Goal: Information Seeking & Learning: Check status

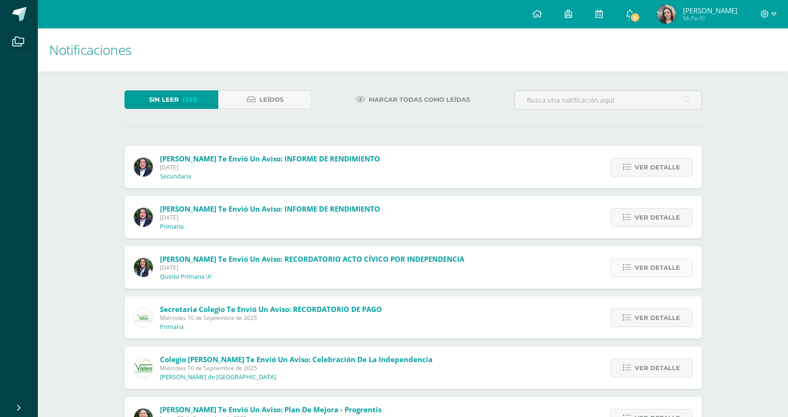
click at [640, 268] on span "Ver detalle" at bounding box center [656, 268] width 45 height 18
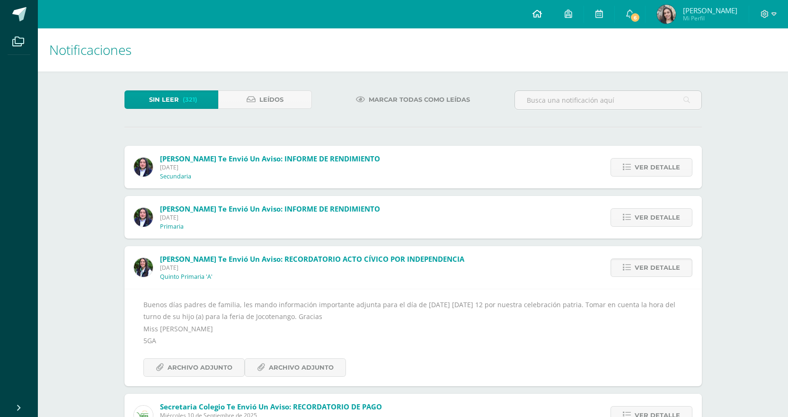
click at [542, 11] on icon at bounding box center [536, 13] width 9 height 9
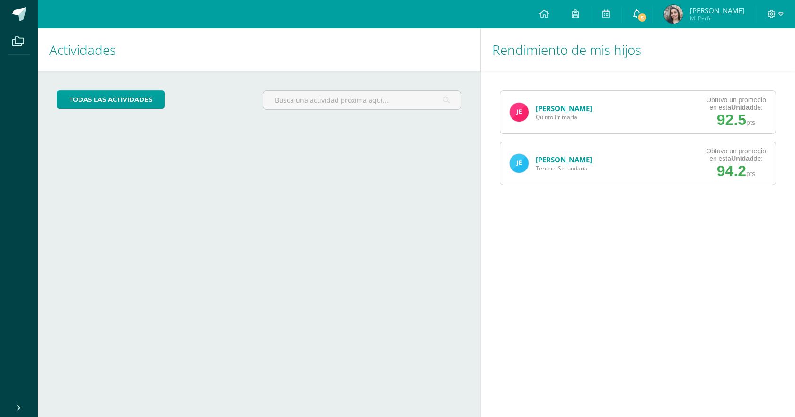
click at [640, 12] on icon at bounding box center [637, 13] width 8 height 9
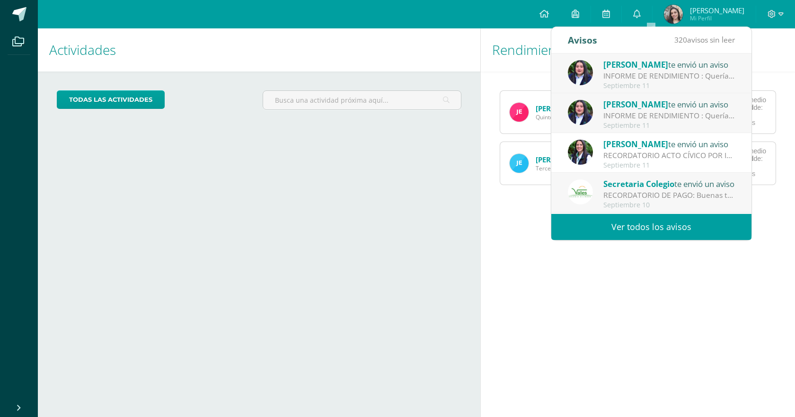
click at [655, 112] on div "INFORME DE RENDIMIENTO : Quería compartir contigo que el índice de Rendimiento …" at bounding box center [668, 115] width 131 height 11
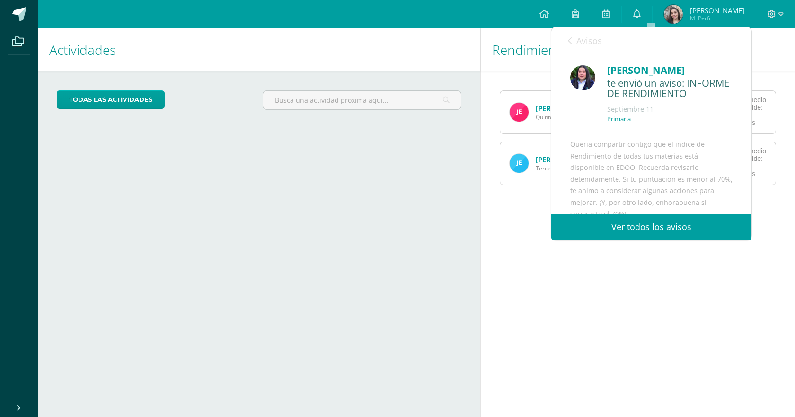
click at [513, 67] on h1 "Rendimiento de mis hijos" at bounding box center [637, 49] width 291 height 43
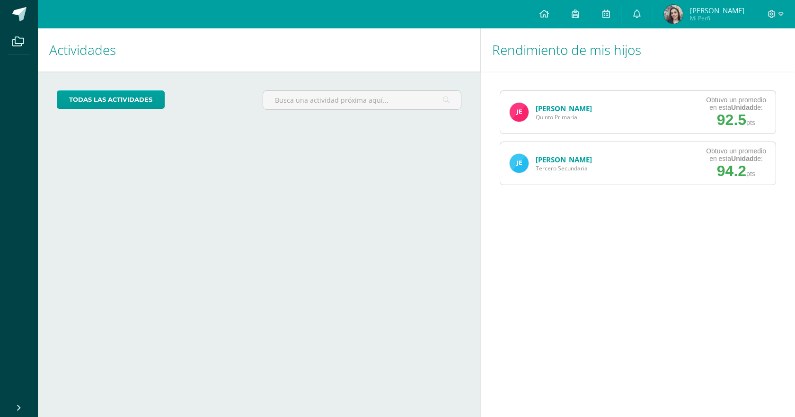
click at [578, 105] on link "[PERSON_NAME]" at bounding box center [563, 108] width 56 height 9
